Goal: Find specific page/section: Find specific page/section

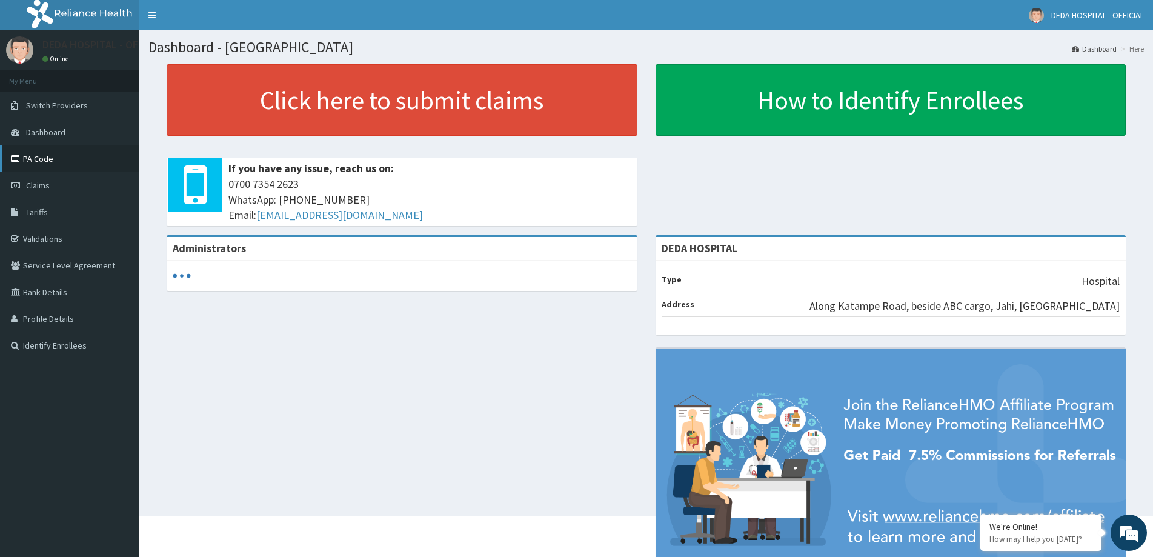
click at [39, 159] on link "PA Code" at bounding box center [69, 158] width 139 height 27
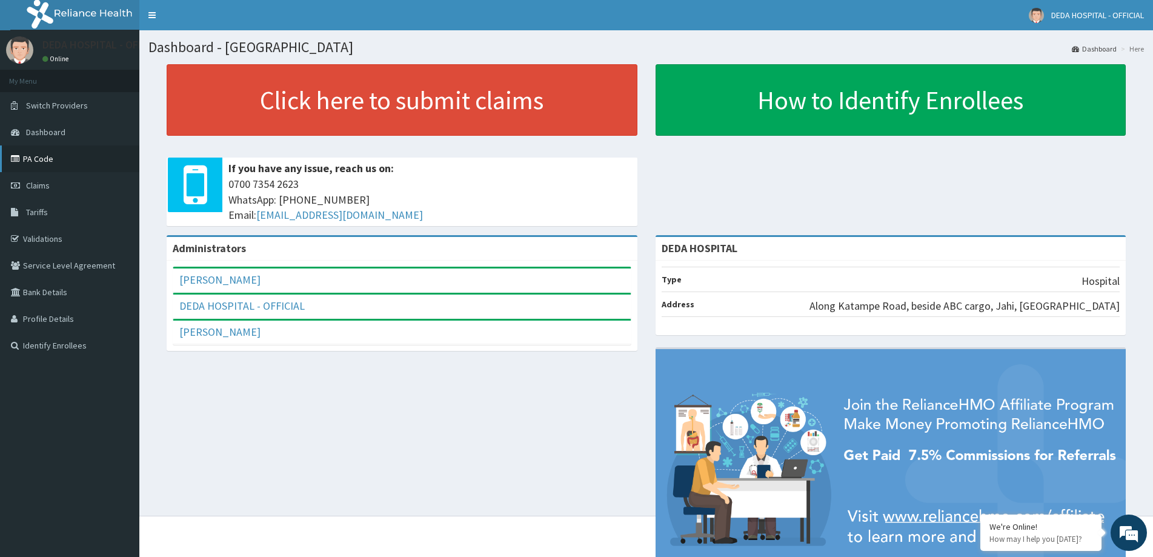
click at [44, 160] on link "PA Code" at bounding box center [69, 158] width 139 height 27
